Goal: Transaction & Acquisition: Purchase product/service

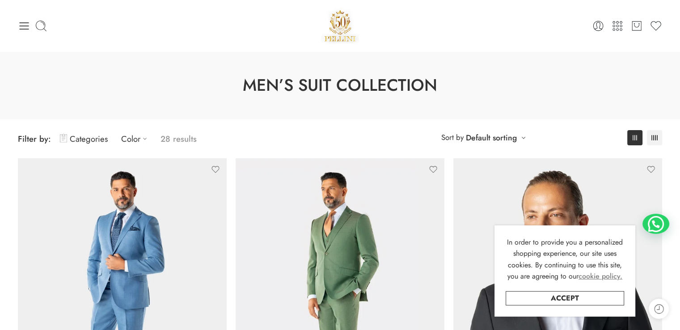
drag, startPoint x: 604, startPoint y: 296, endPoint x: 588, endPoint y: 274, distance: 27.1
click at [604, 296] on link "Accept" at bounding box center [565, 298] width 118 height 14
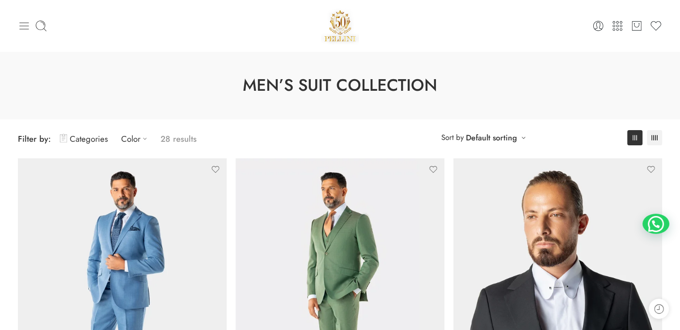
click at [27, 22] on icon at bounding box center [24, 25] width 9 height 7
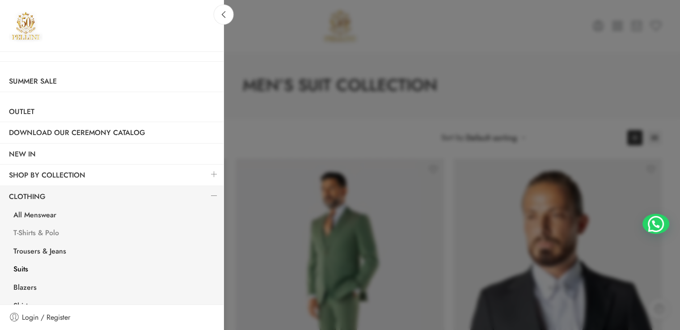
click at [39, 230] on link "T-Shirts & Polo" at bounding box center [113, 234] width 219 height 18
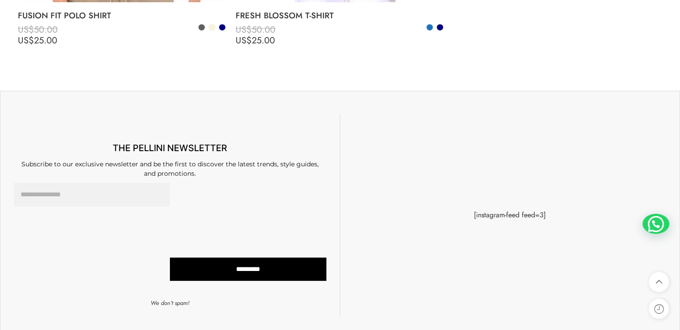
scroll to position [3634, 0]
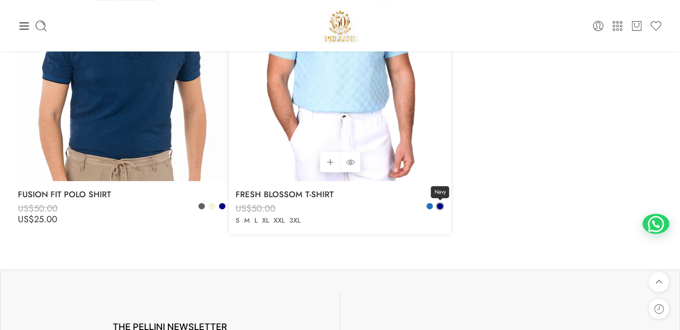
click at [440, 205] on span at bounding box center [440, 206] width 6 height 6
click at [431, 206] on span at bounding box center [430, 206] width 6 height 6
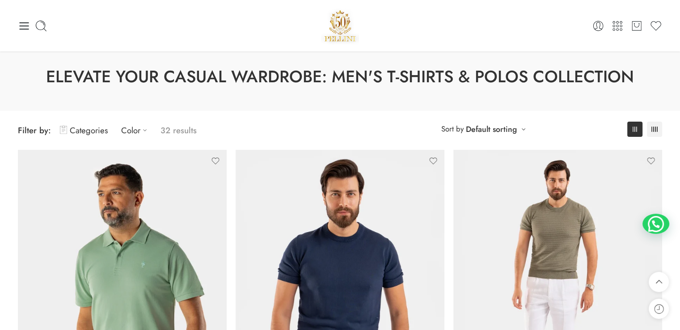
scroll to position [0, 0]
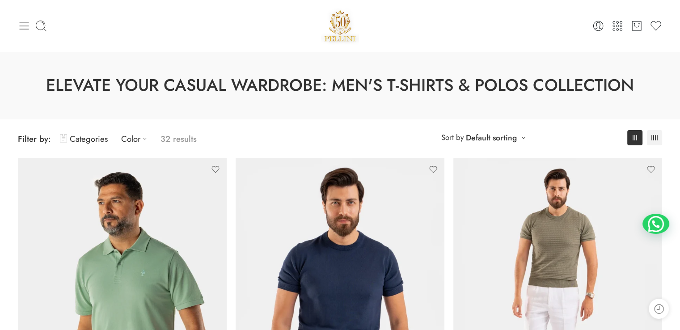
click at [21, 22] on icon at bounding box center [24, 25] width 9 height 7
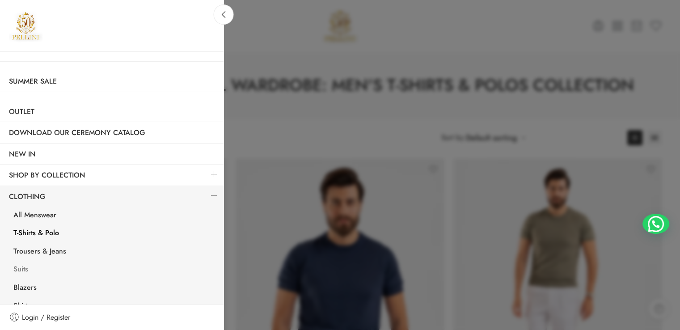
scroll to position [59, 0]
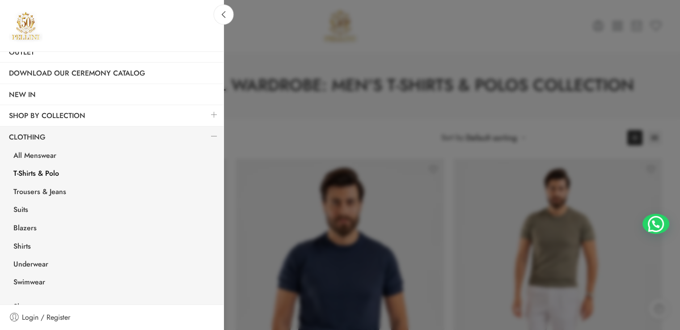
click at [480, 17] on div at bounding box center [340, 165] width 680 height 330
